Goal: Task Accomplishment & Management: Complete application form

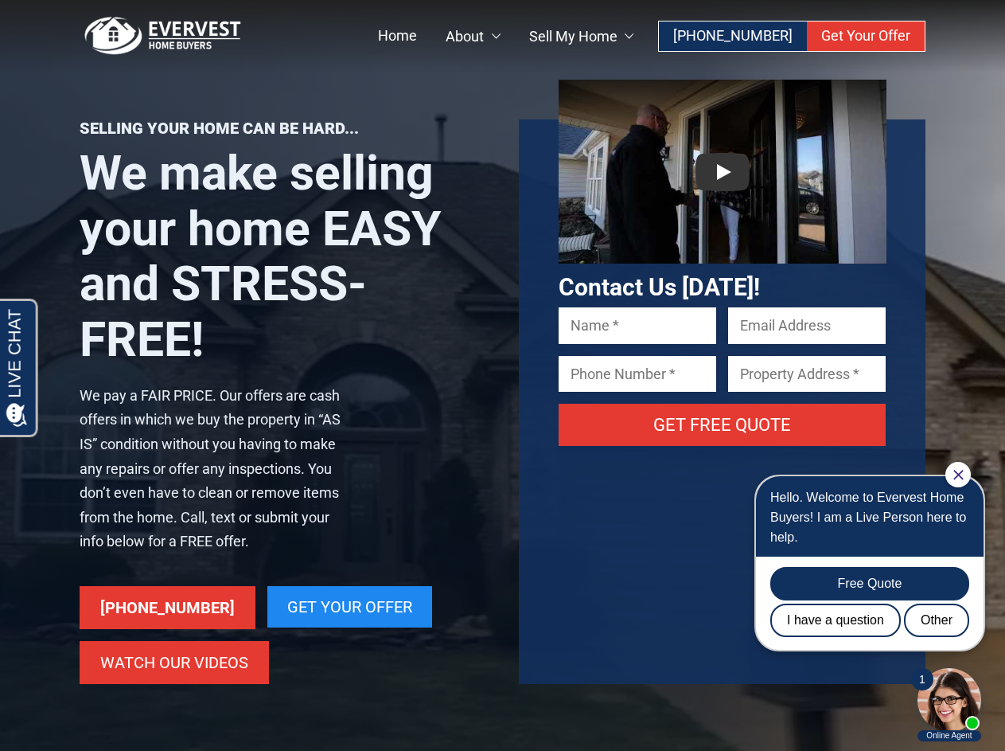
click at [502, 375] on div "Contact Us [DATE]! Get Free Quote" at bounding box center [706, 401] width 439 height 564
click at [723, 171] on link at bounding box center [723, 172] width 328 height 184
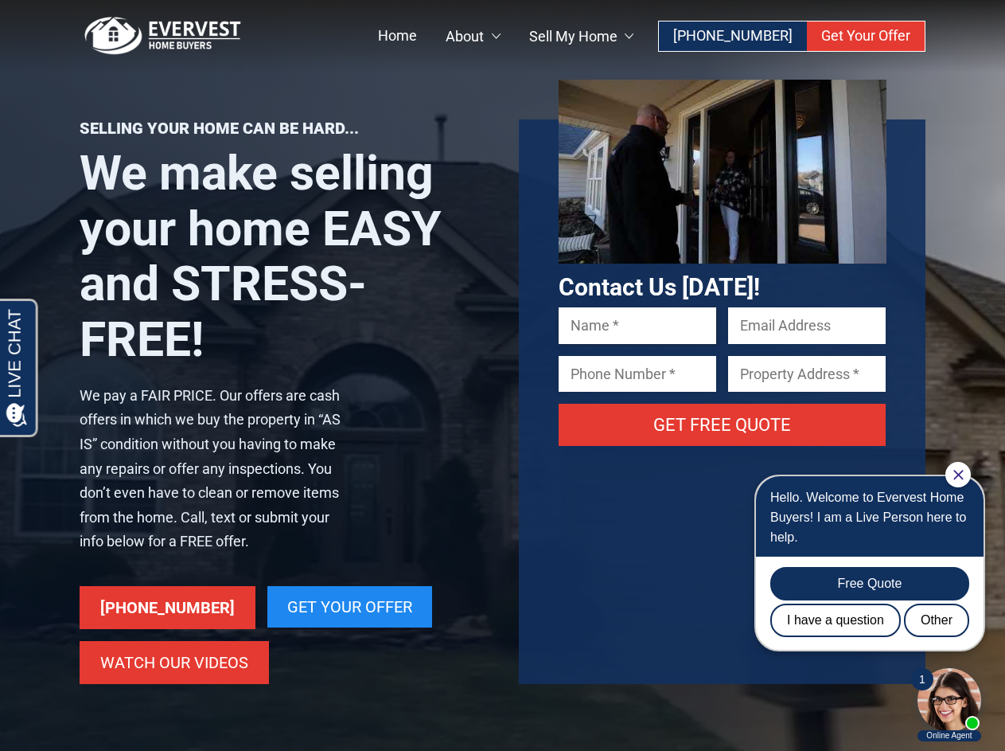
click at [638, 325] on input "Contact form" at bounding box center [638, 325] width 158 height 36
click at [807, 325] on input "Contact form" at bounding box center [807, 325] width 158 height 36
click at [638, 373] on input "Contact form" at bounding box center [638, 374] width 158 height 36
click at [807, 373] on input "Contact form" at bounding box center [807, 374] width 158 height 36
click at [723, 424] on input "Get Free Quote" at bounding box center [723, 425] width 328 height 42
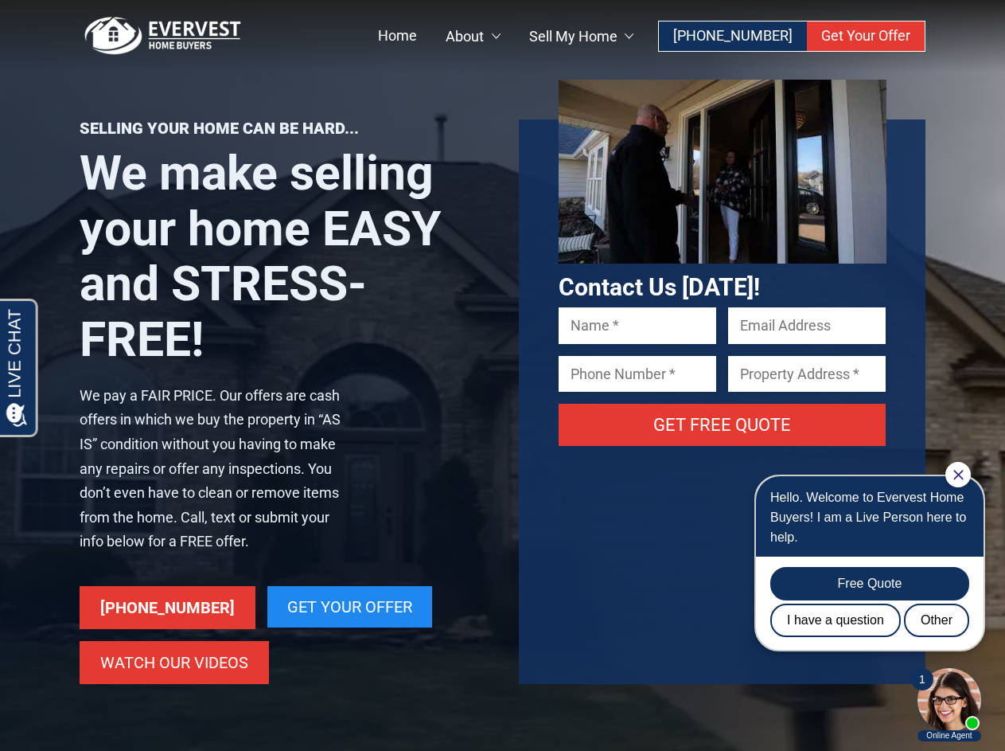
click at [958, 474] on icon "Close Chat" at bounding box center [959, 475] width 10 height 10
